Goal: Find specific page/section: Find specific page/section

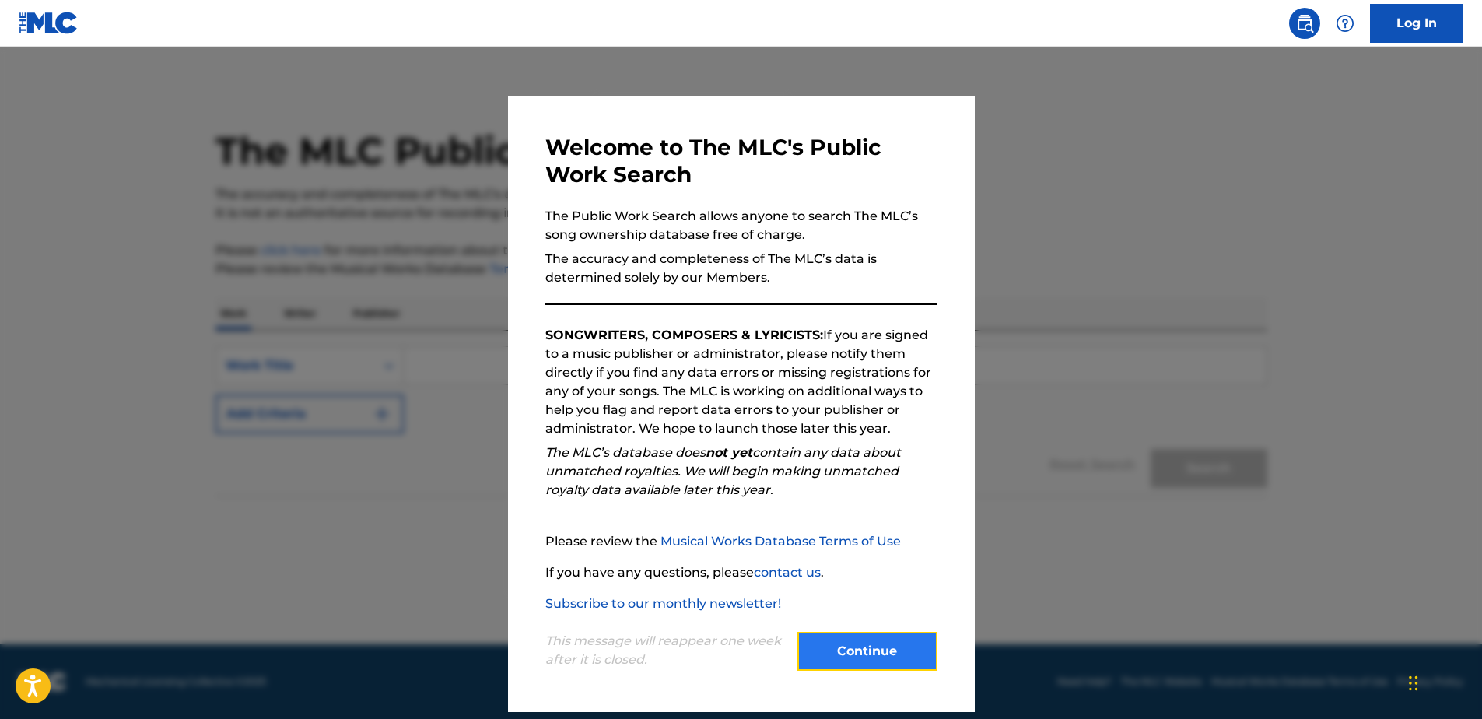
click at [882, 654] on button "Continue" at bounding box center [868, 651] width 140 height 39
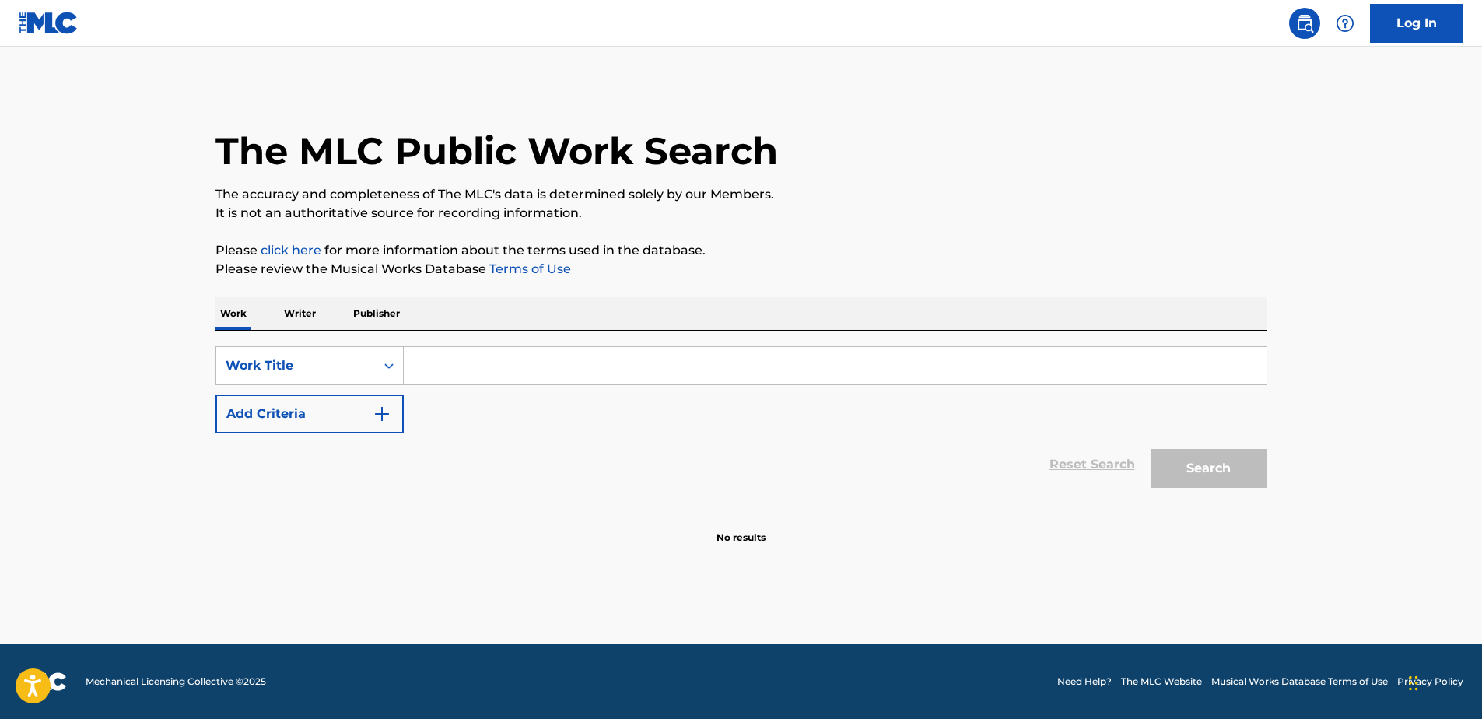
click at [503, 375] on input "Search Form" at bounding box center [835, 365] width 863 height 37
type input "YOU BRING ME HOME"
click at [1151, 449] on button "Search" at bounding box center [1209, 468] width 117 height 39
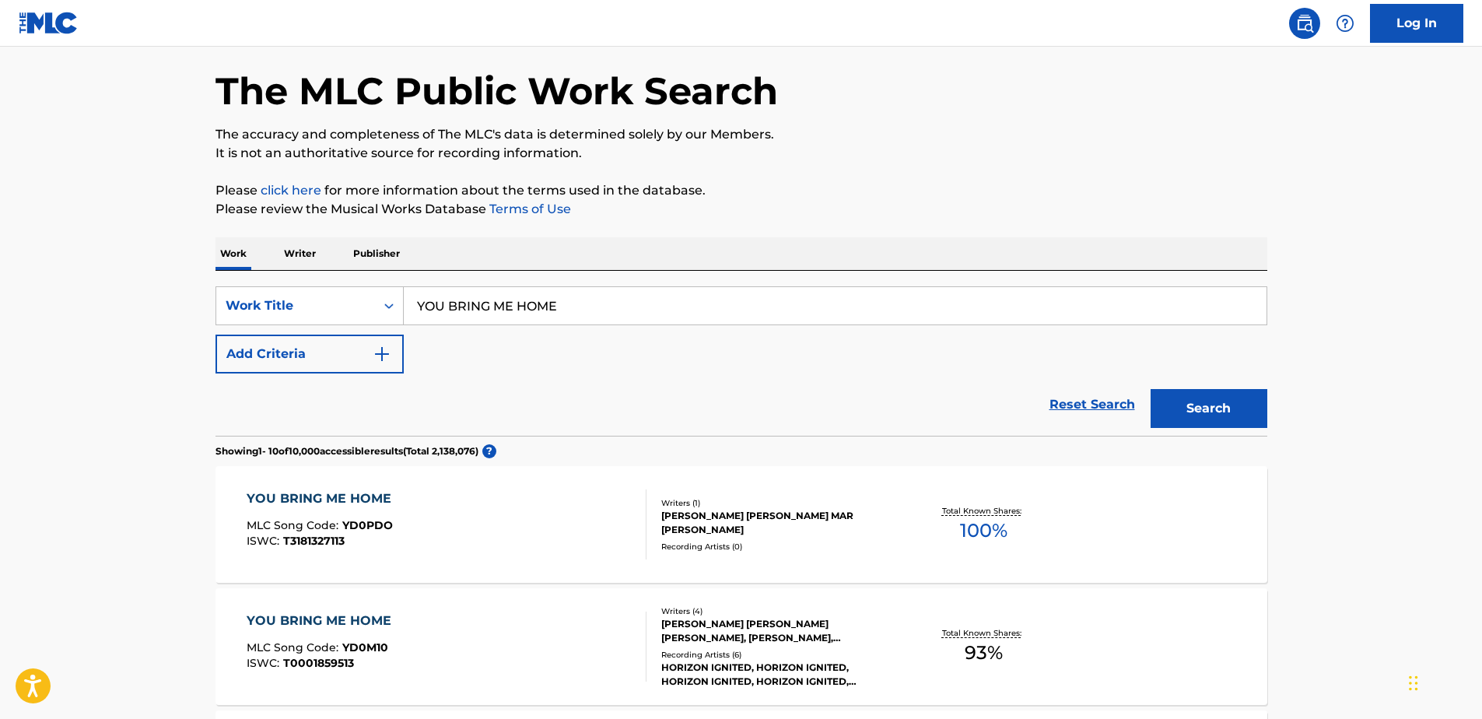
scroll to position [78, 0]
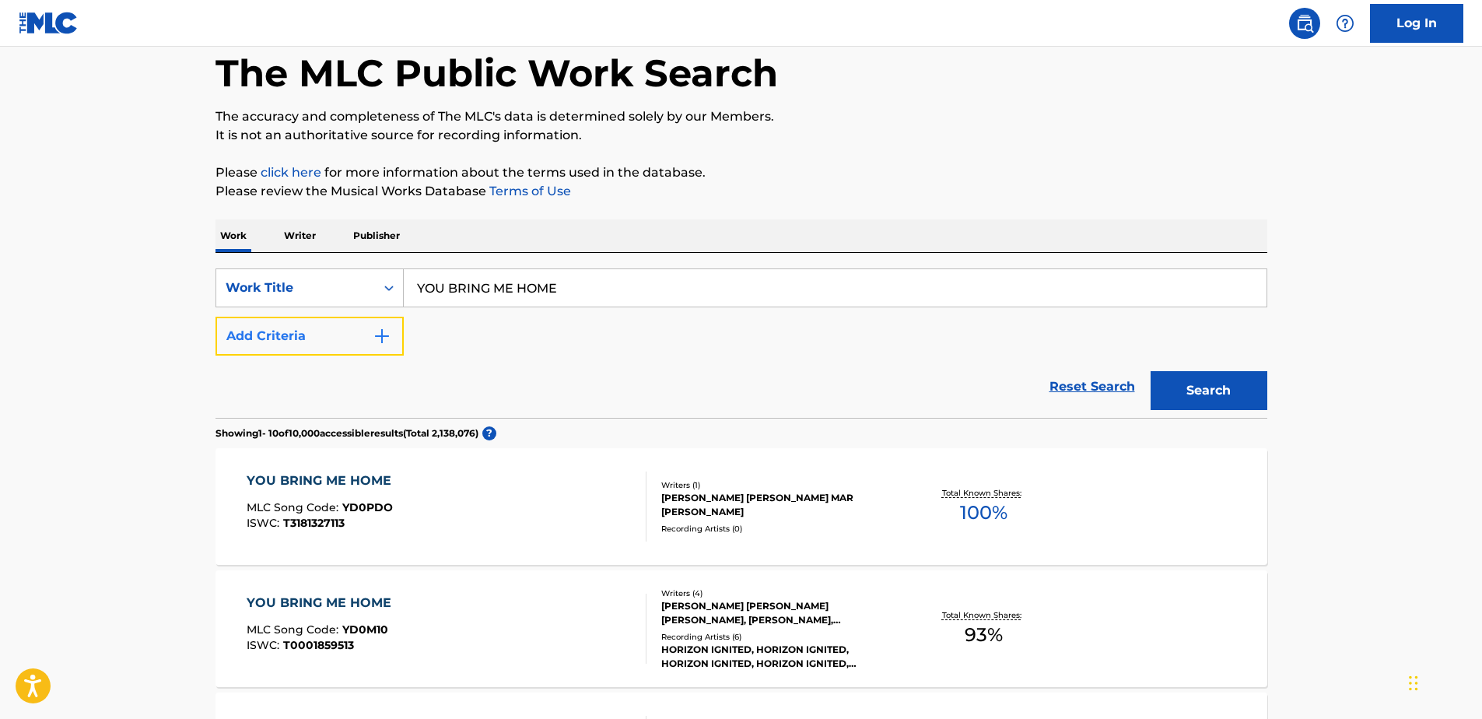
click at [381, 328] on img "Search Form" at bounding box center [382, 336] width 19 height 19
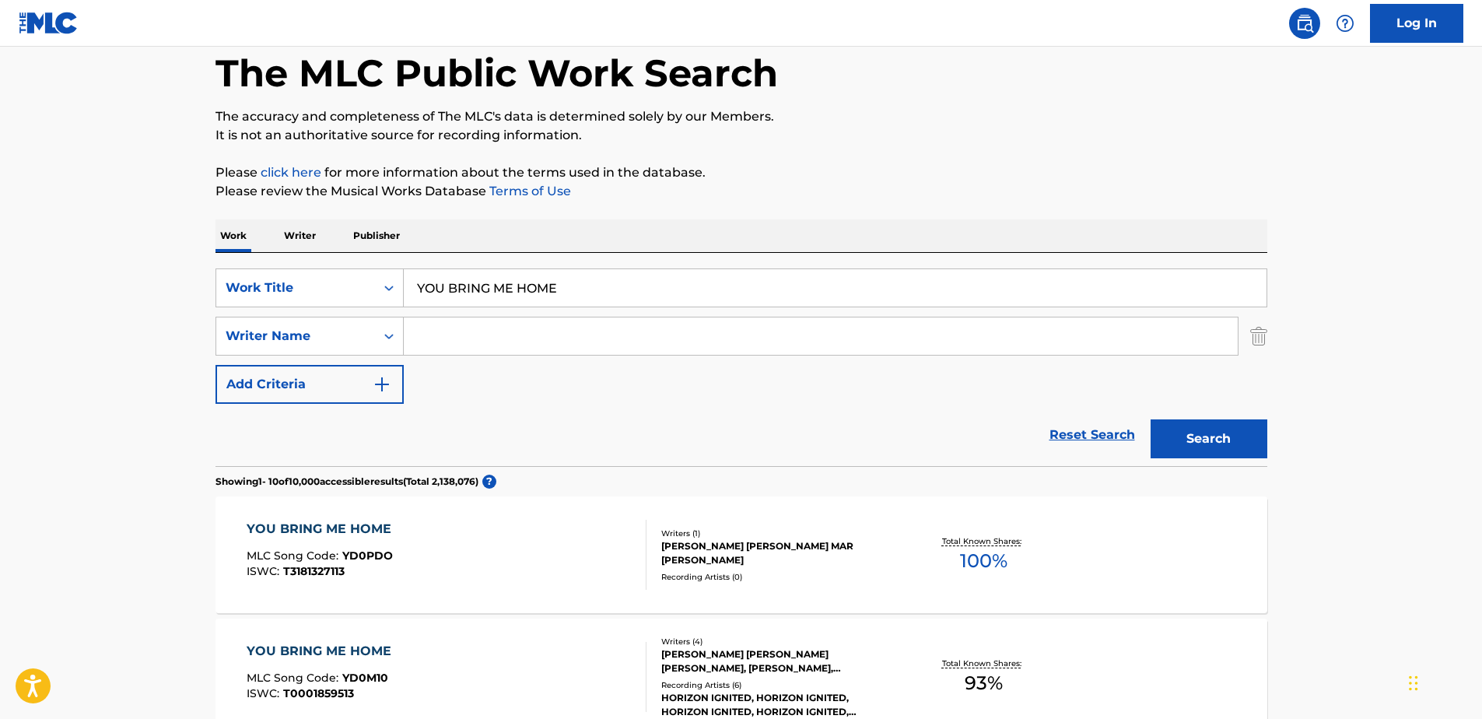
click at [447, 333] on input "Search Form" at bounding box center [821, 336] width 834 height 37
type input "EPSTEIN"
click at [1151, 419] on button "Search" at bounding box center [1209, 438] width 117 height 39
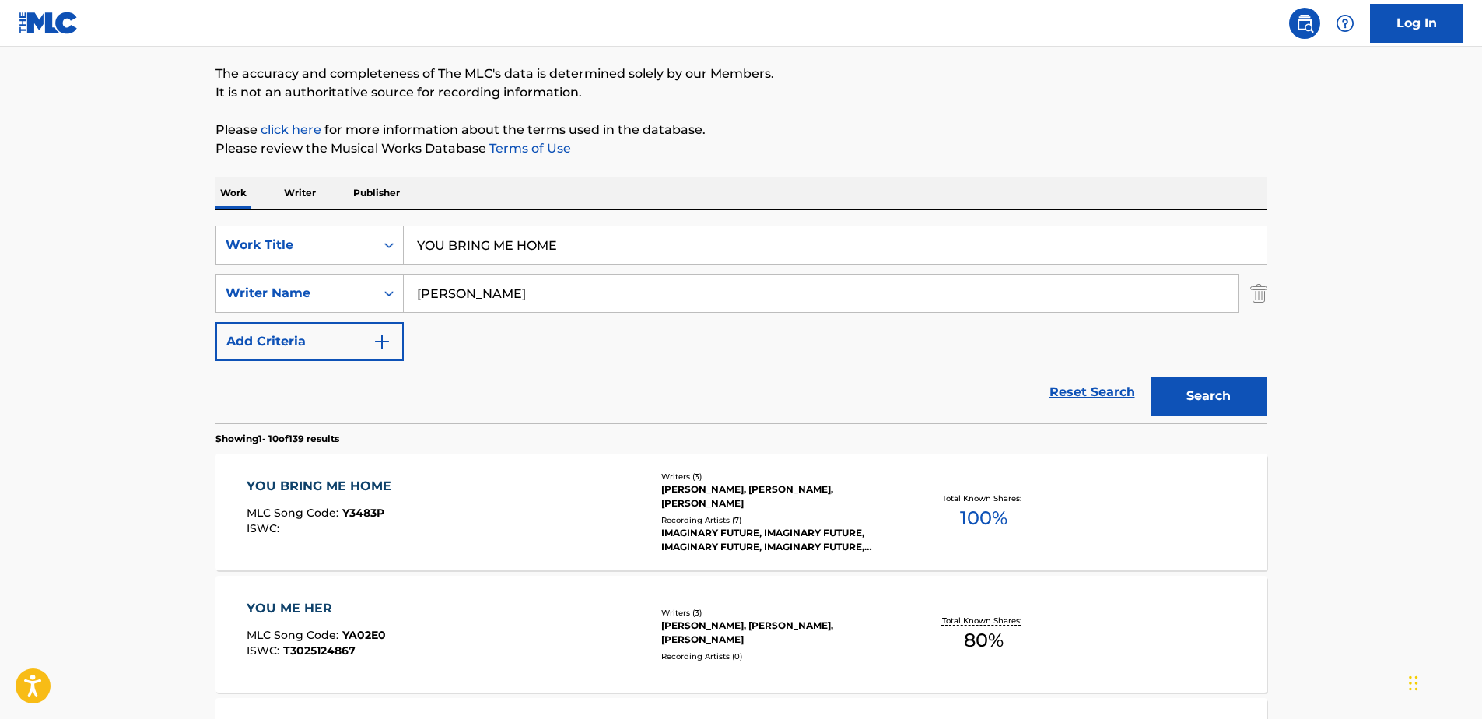
scroll to position [156, 0]
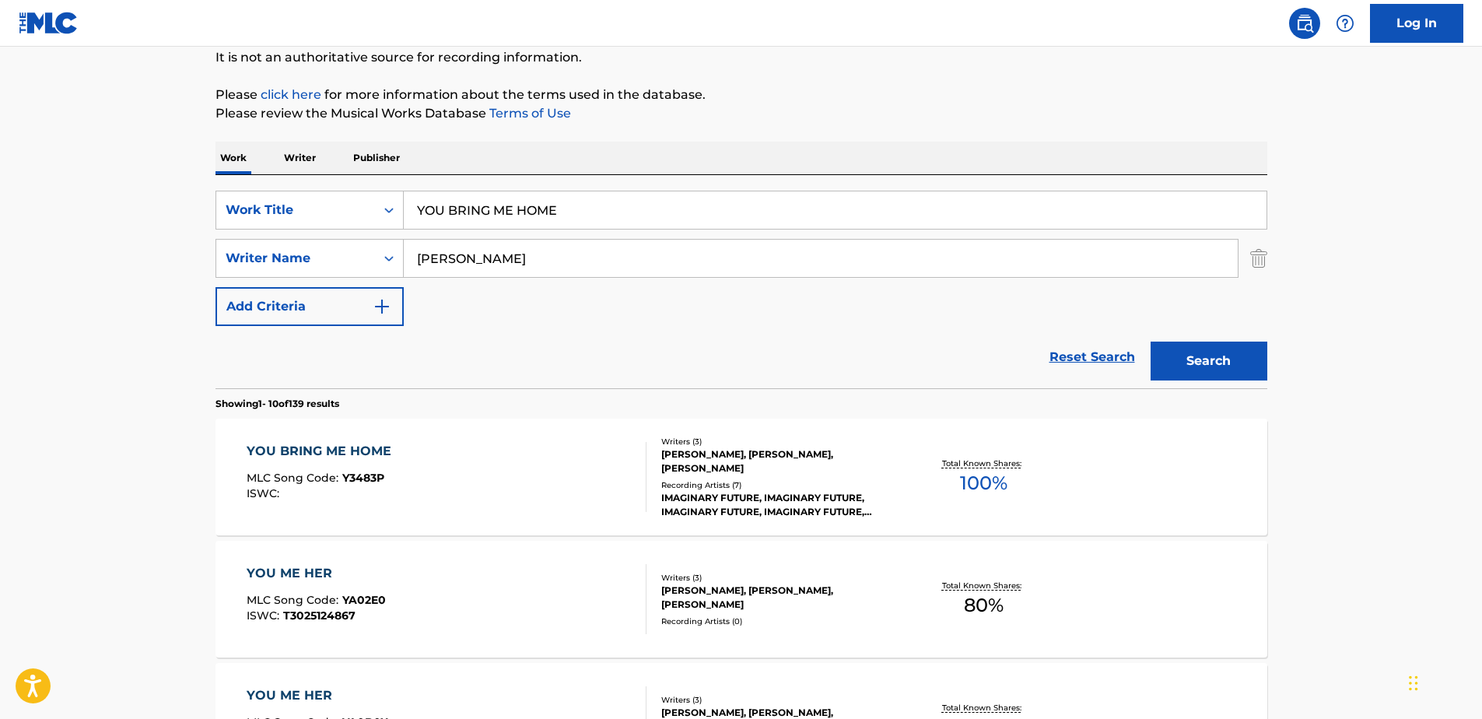
click at [705, 451] on div "KRISTIAN OTTESTAD, JESSE MARC EPSTEIN, JESSE EPSTEIN" at bounding box center [778, 461] width 235 height 28
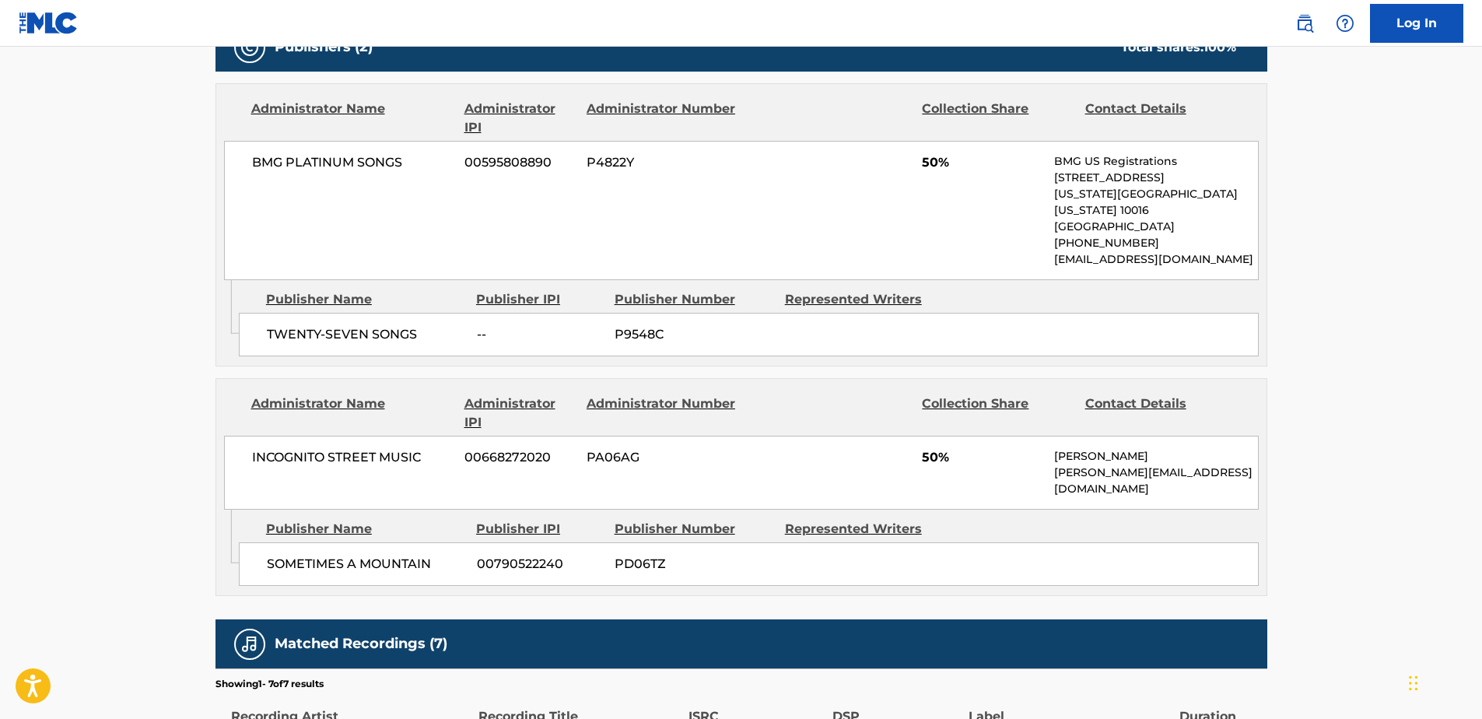
scroll to position [778, 0]
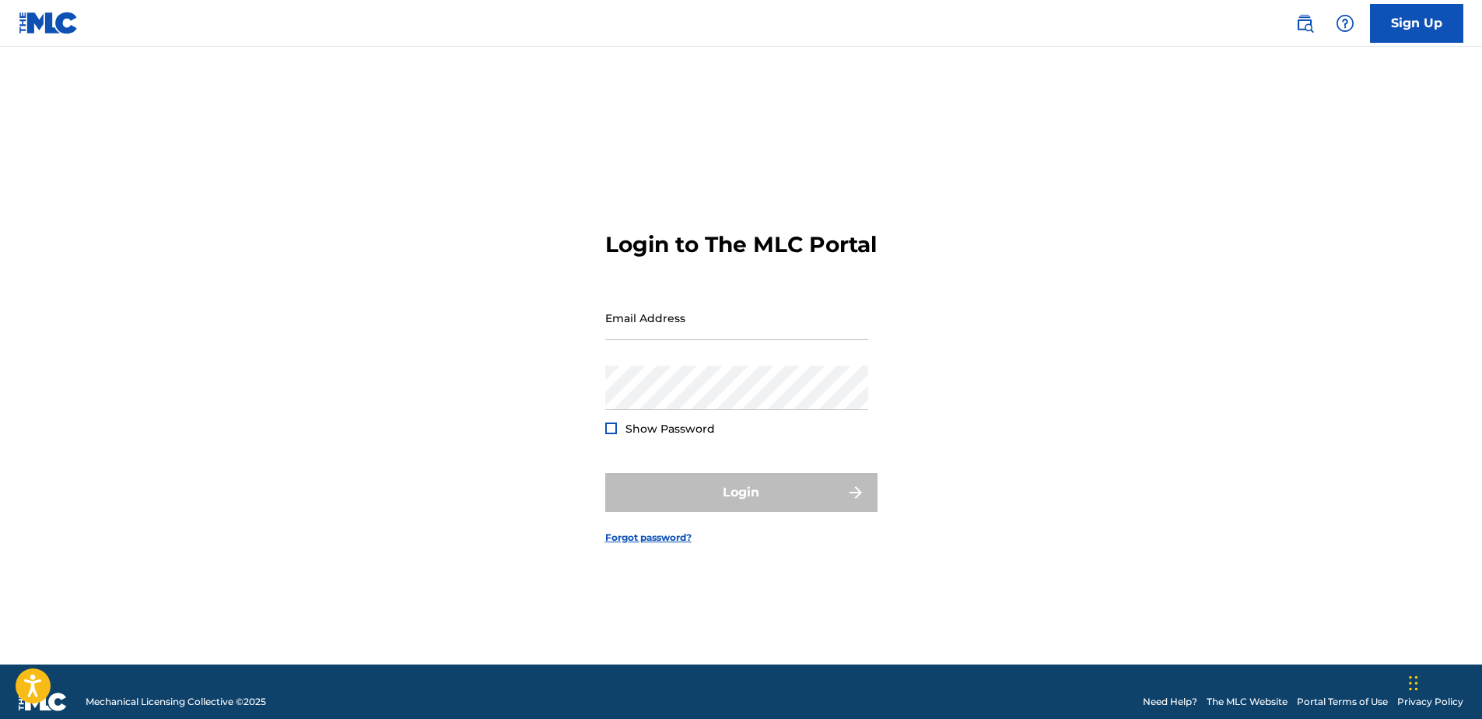
type input "[PERSON_NAME][EMAIL_ADDRESS][DOMAIN_NAME]"
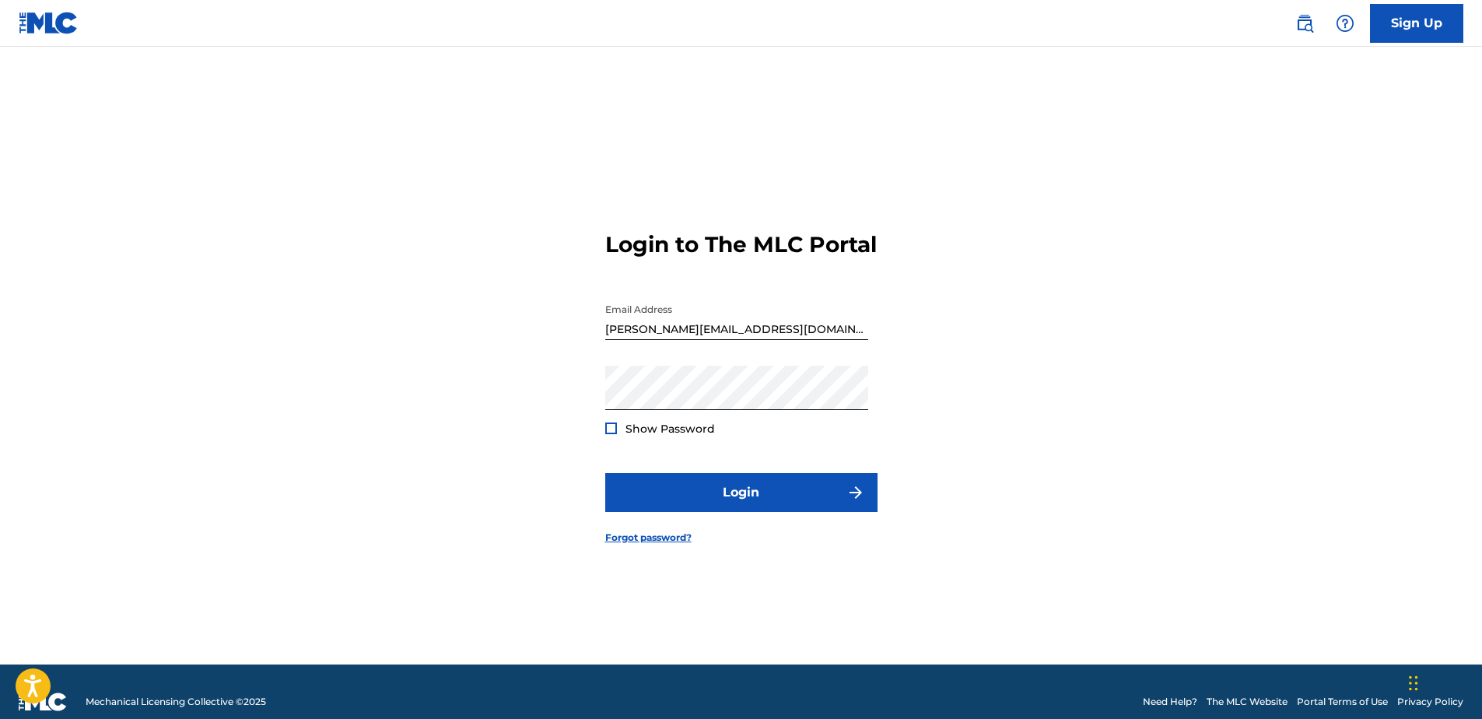
click at [756, 503] on div "Login" at bounding box center [741, 492] width 272 height 39
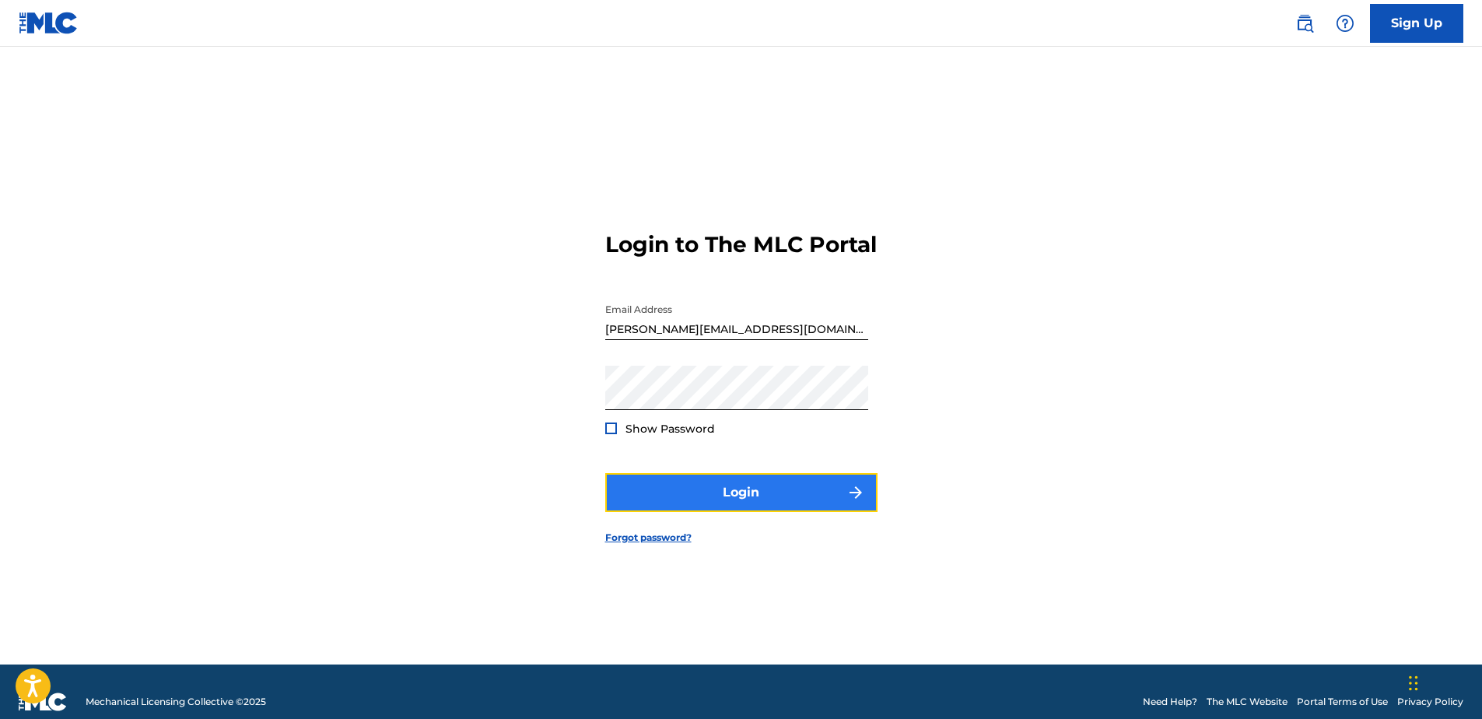
click at [722, 503] on button "Login" at bounding box center [741, 492] width 272 height 39
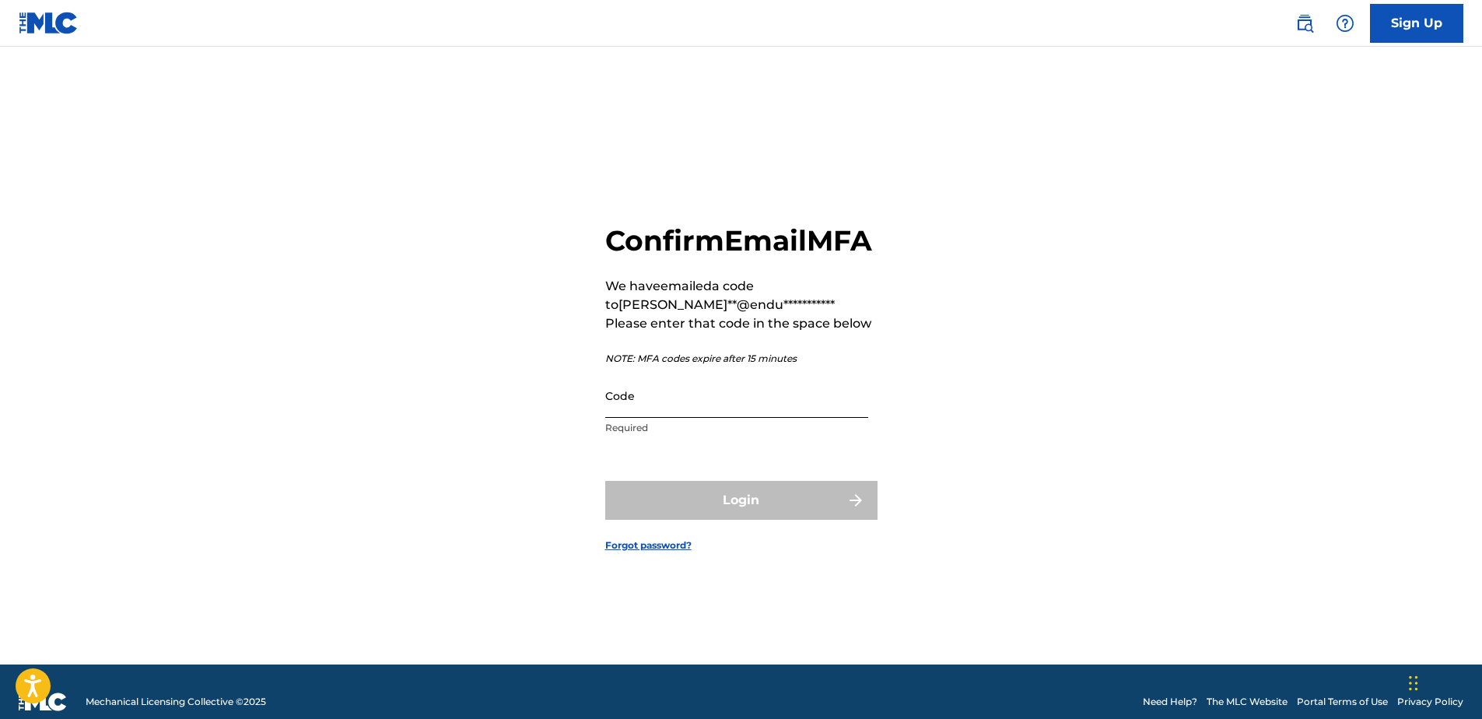
click at [644, 410] on input "Code" at bounding box center [736, 396] width 263 height 44
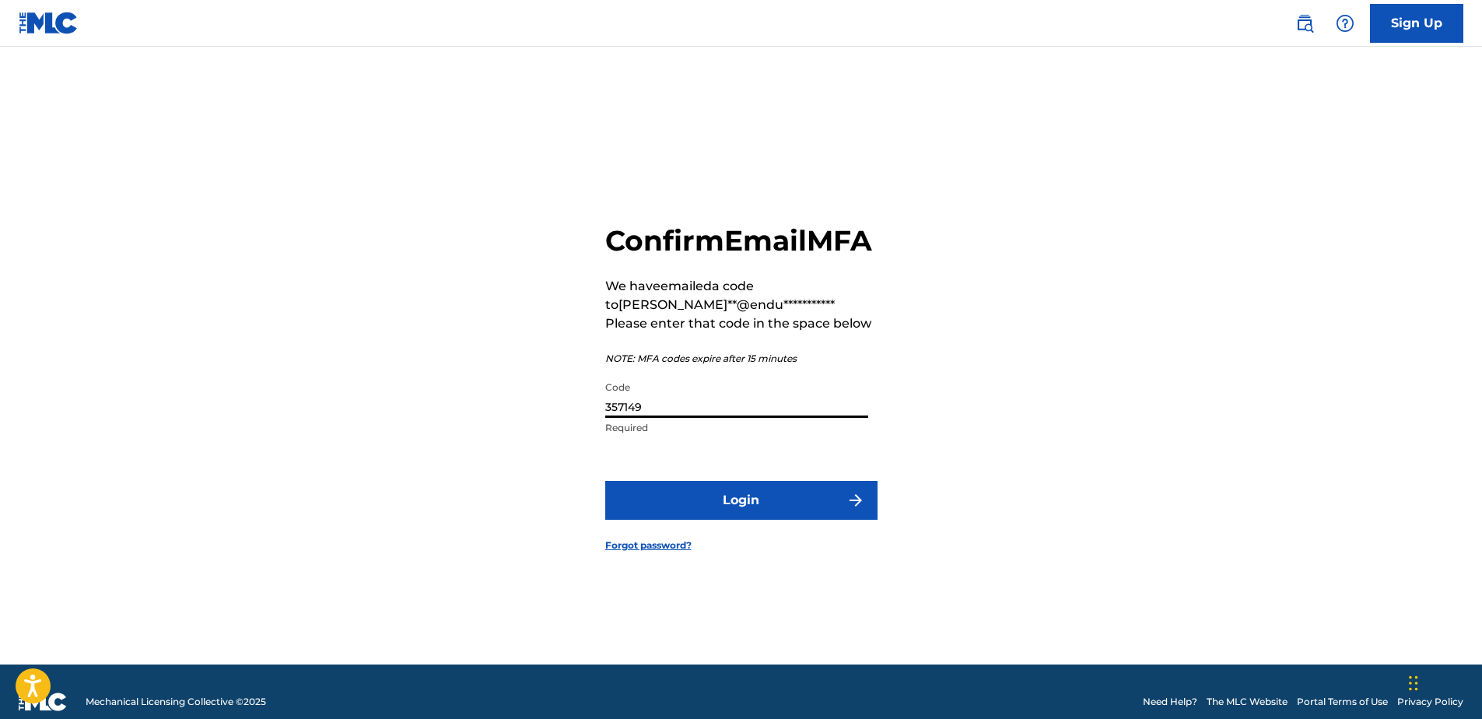
type input "357149"
click at [605, 481] on button "Login" at bounding box center [741, 500] width 272 height 39
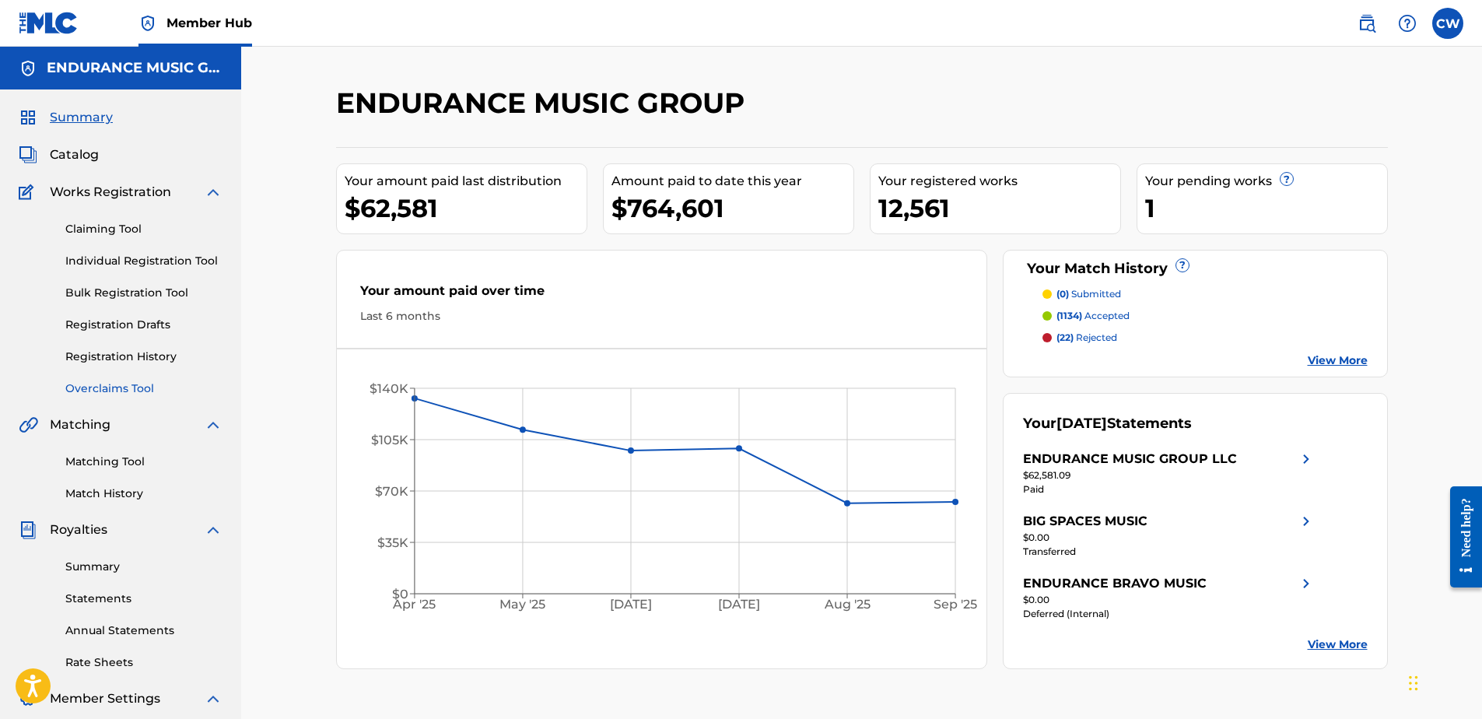
click at [121, 383] on link "Overclaims Tool" at bounding box center [143, 389] width 157 height 16
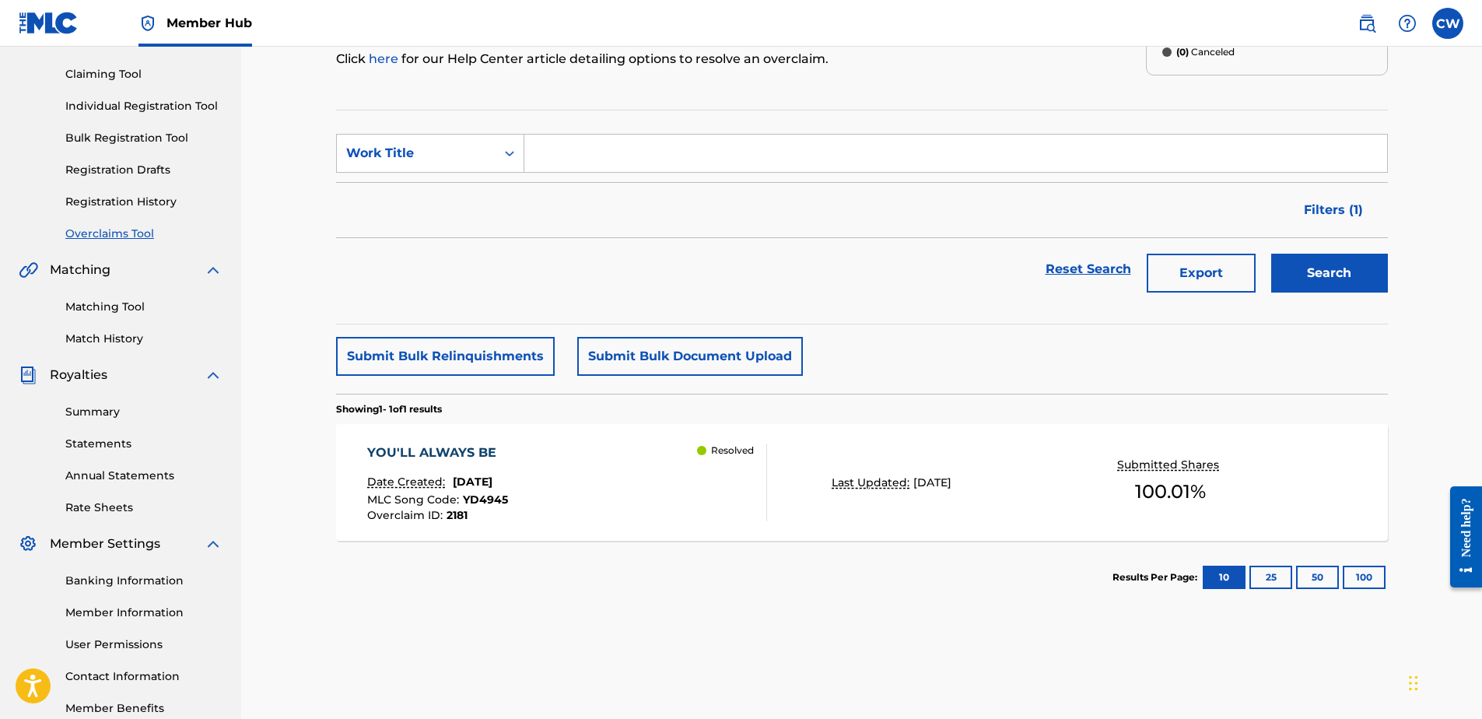
scroll to position [156, 0]
